Goal: Complete application form: Complete application form

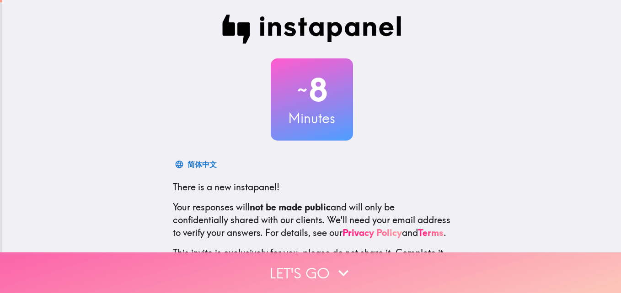
click at [327, 261] on button "Let's go" at bounding box center [310, 273] width 621 height 41
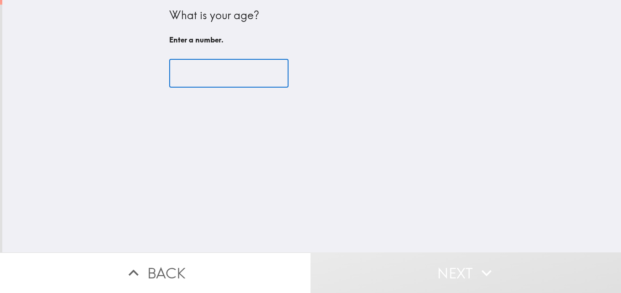
click at [259, 77] on input "number" at bounding box center [228, 73] width 119 height 28
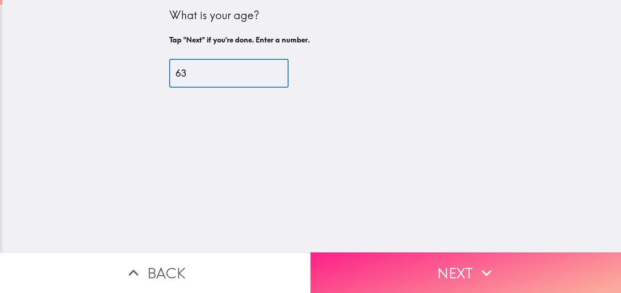
type input "63"
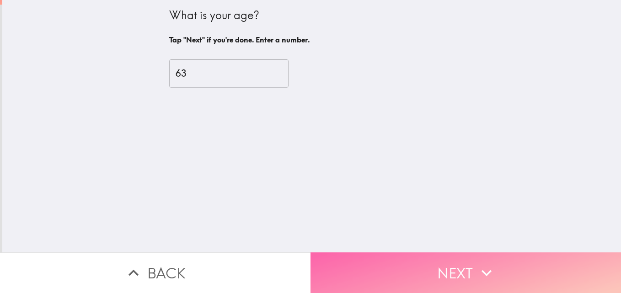
click at [348, 257] on button "Next" at bounding box center [465, 273] width 310 height 41
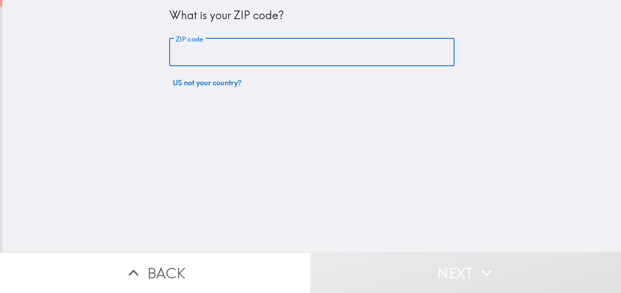
click at [229, 63] on input "ZIP code" at bounding box center [311, 52] width 285 height 28
type input "44137"
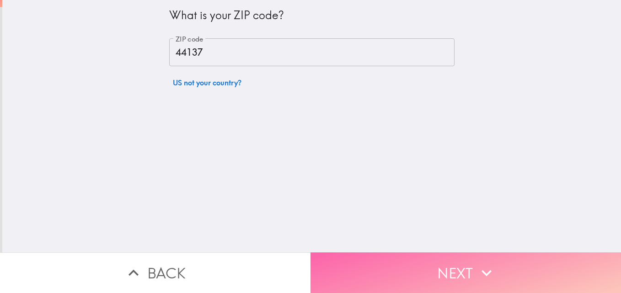
click at [331, 263] on button "Next" at bounding box center [465, 273] width 310 height 41
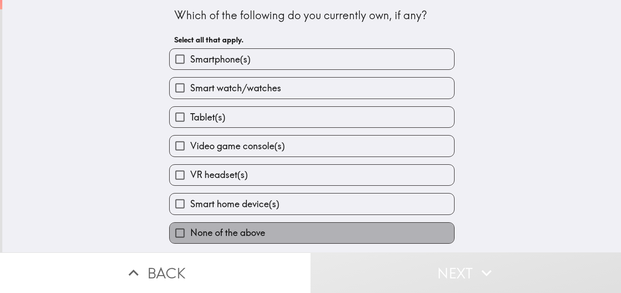
click at [326, 234] on label "None of the above" at bounding box center [312, 233] width 284 height 21
click at [190, 234] on input "None of the above" at bounding box center [180, 233] width 21 height 21
checkbox input "true"
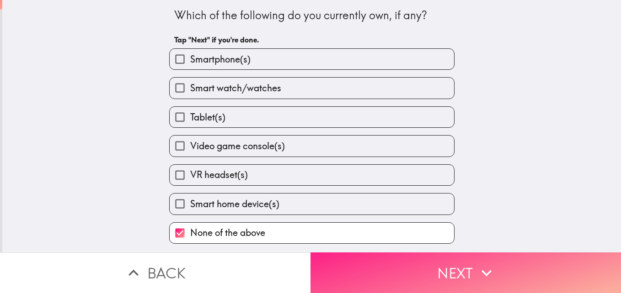
click at [356, 284] on button "Next" at bounding box center [465, 273] width 310 height 41
